Goal: Obtain resource: Obtain resource

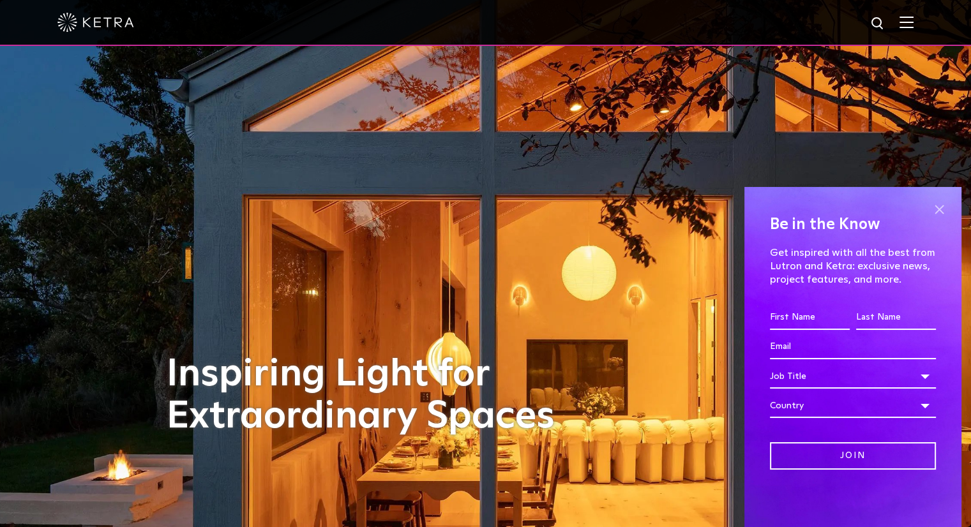
click at [937, 205] on span at bounding box center [938, 209] width 19 height 19
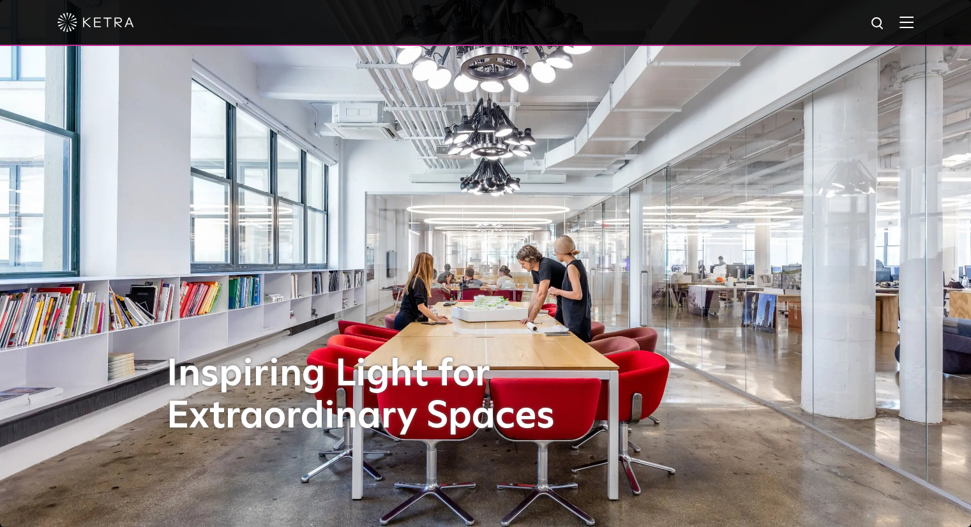
click at [907, 28] on div at bounding box center [485, 22] width 856 height 45
click at [913, 20] on img at bounding box center [906, 22] width 14 height 12
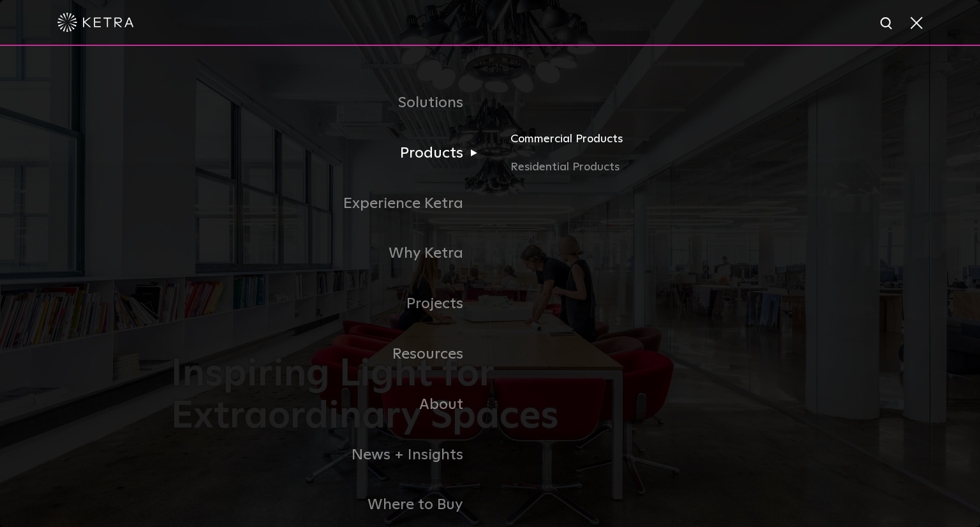
click at [569, 144] on link "Commercial Products" at bounding box center [660, 144] width 299 height 28
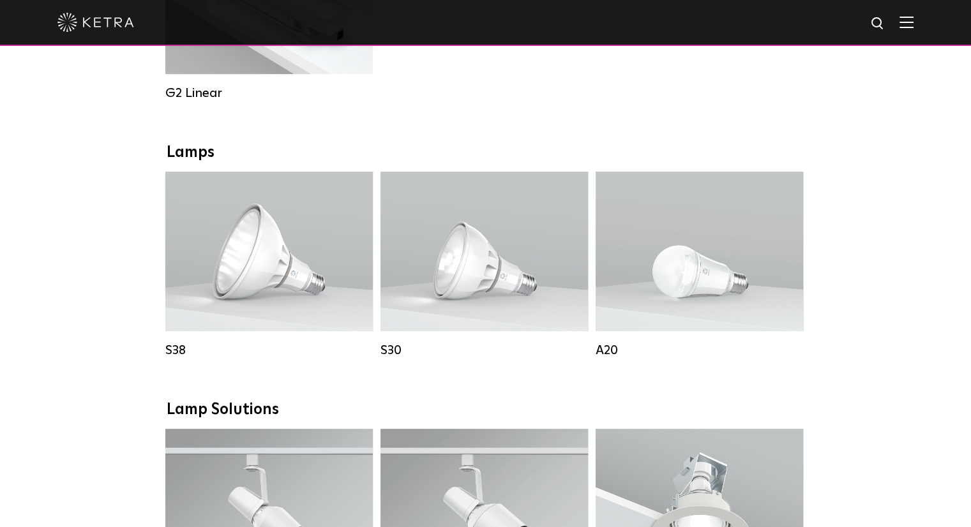
scroll to position [893, 0]
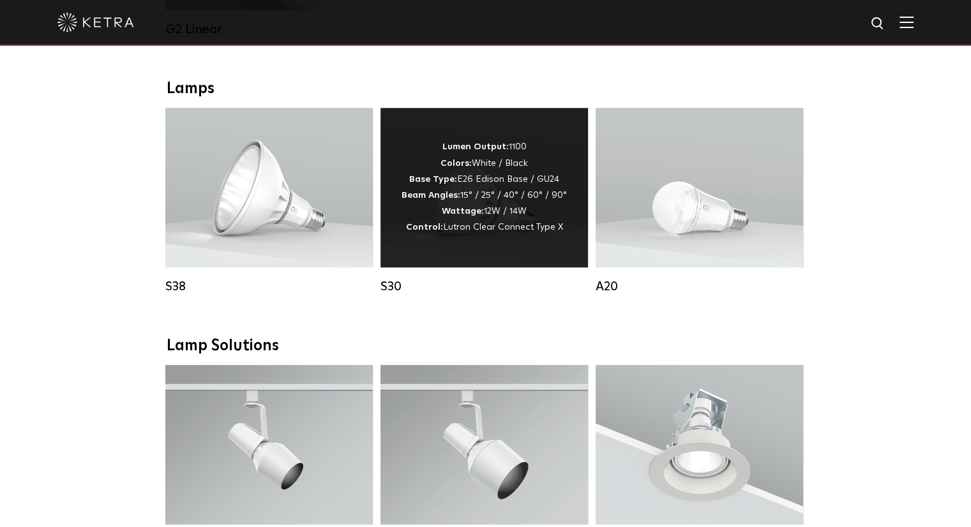
click at [530, 187] on div "Lumen Output: 1100 Colors: White / Black Base Type: E26 Edison Base / GU24 Beam…" at bounding box center [483, 187] width 165 height 96
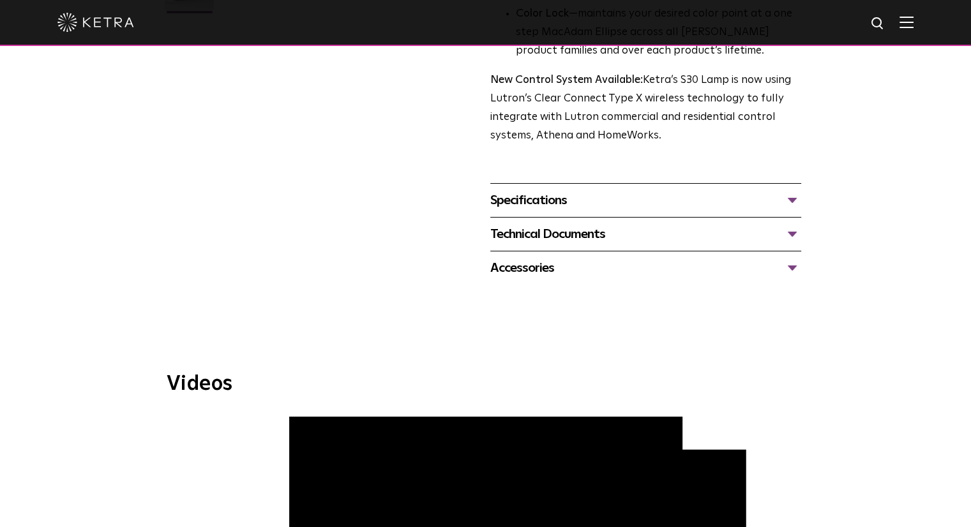
scroll to position [357, 0]
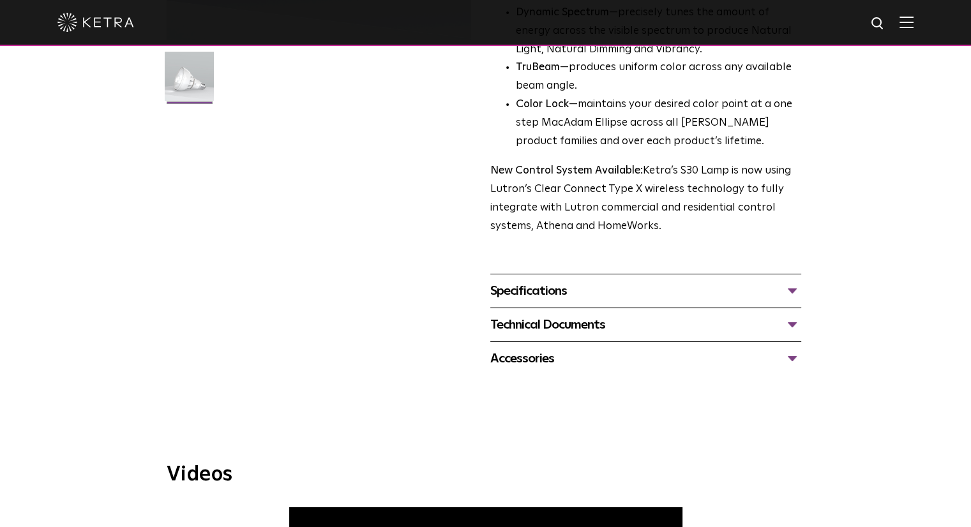
click at [565, 293] on div "Specifications" at bounding box center [645, 291] width 311 height 20
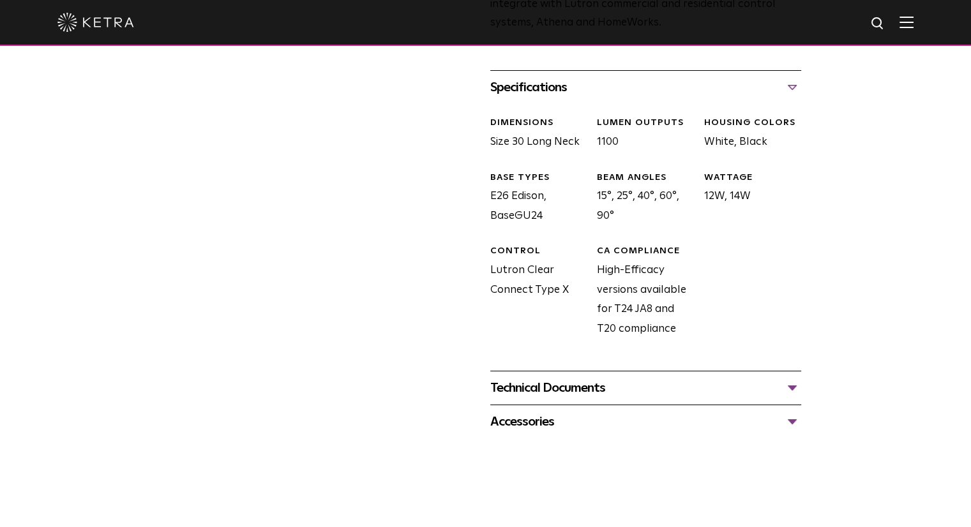
scroll to position [613, 0]
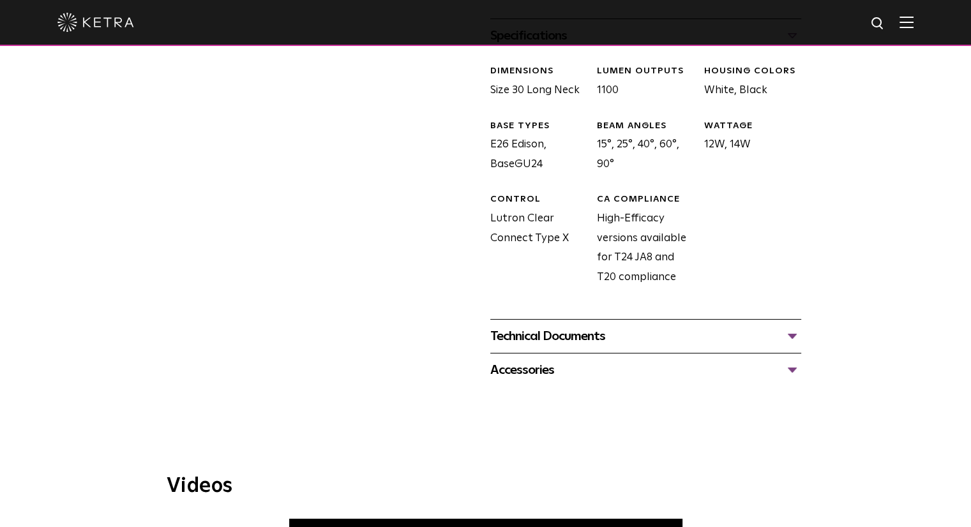
click at [567, 335] on div "Technical Documents" at bounding box center [645, 336] width 311 height 20
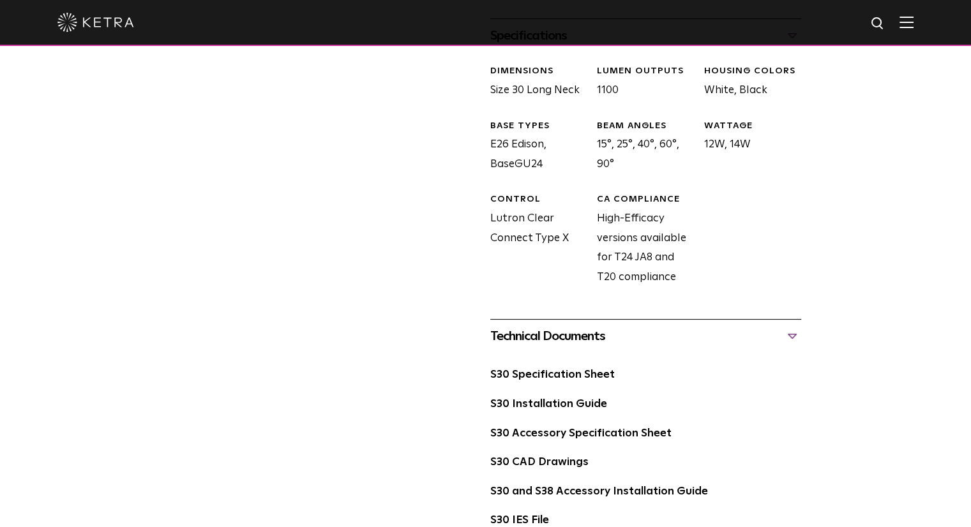
scroll to position [676, 0]
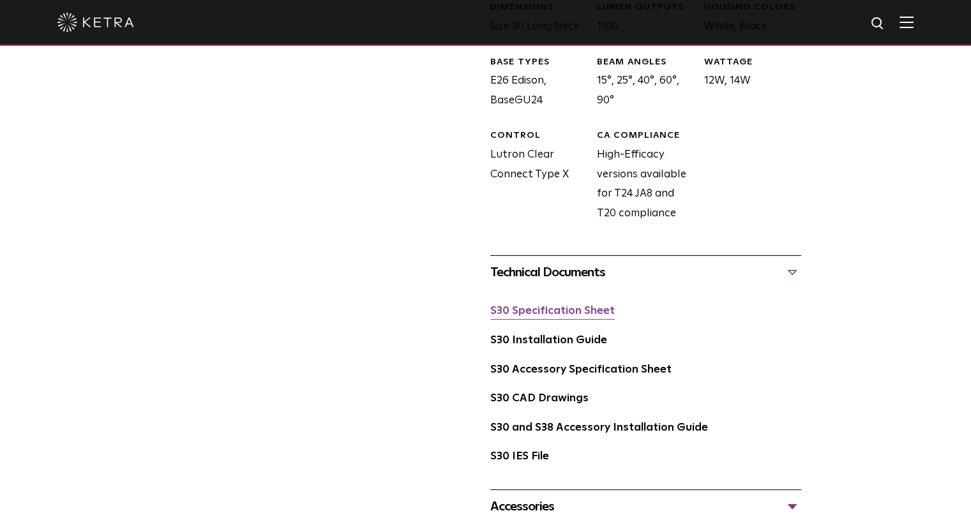
click at [569, 316] on link "S30 Specification Sheet" at bounding box center [552, 311] width 124 height 11
